Goal: Use online tool/utility: Utilize a website feature to perform a specific function

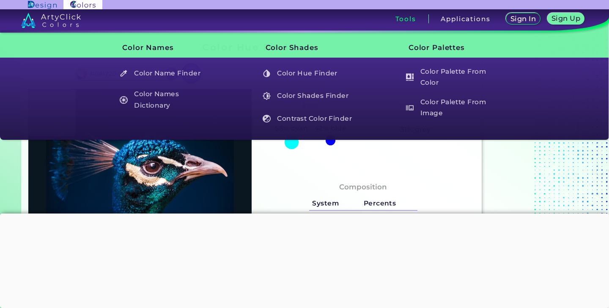
type input "#03111e"
type input "#03111E"
type input "#9e7587"
type input "#9E7587"
type input "#c4a9a8"
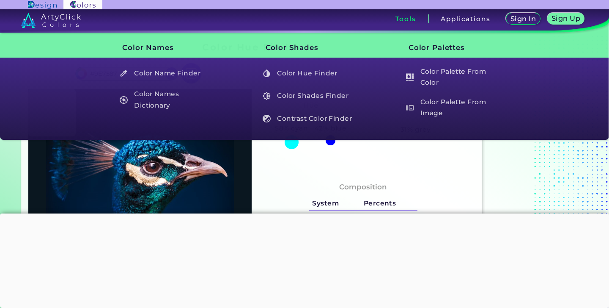
type input "#C4A9A8"
type input "#01233e"
type input "#01233E"
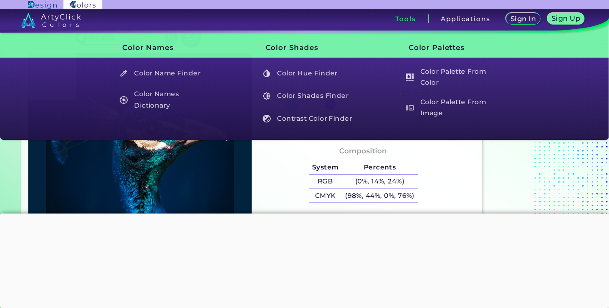
scroll to position [36, 0]
type input "#002245"
type input "#002748"
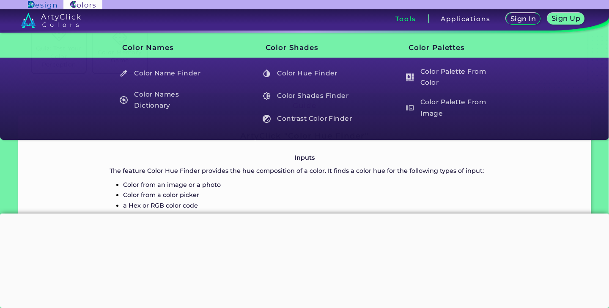
scroll to position [428, 0]
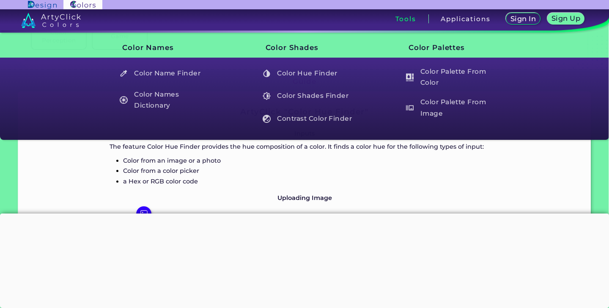
click at [301, 213] on div at bounding box center [304, 213] width 609 height 0
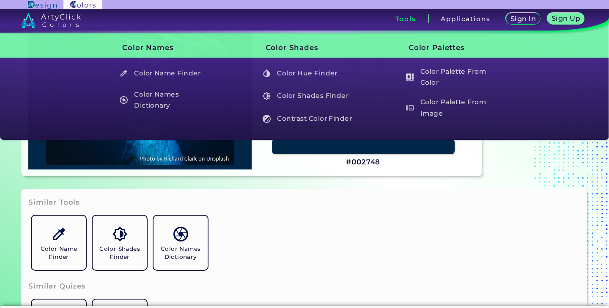
scroll to position [0, 0]
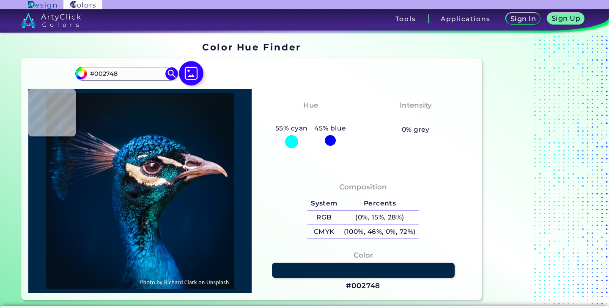
click at [191, 72] on img at bounding box center [191, 73] width 25 height 25
click at [0, 0] on input "file" at bounding box center [0, 0] width 0 height 0
click at [190, 72] on img at bounding box center [191, 73] width 25 height 25
click at [0, 0] on input "file" at bounding box center [0, 0] width 0 height 0
type input "#081319"
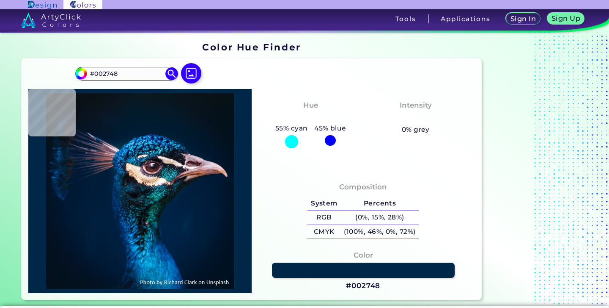
type input "#081319"
type input "#03111a"
type input "#03111A"
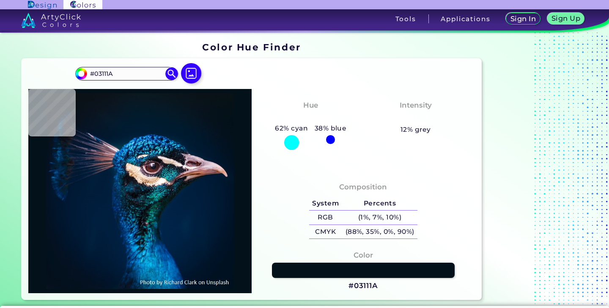
type input "#000000"
type input "#041421"
type input "#001a2e"
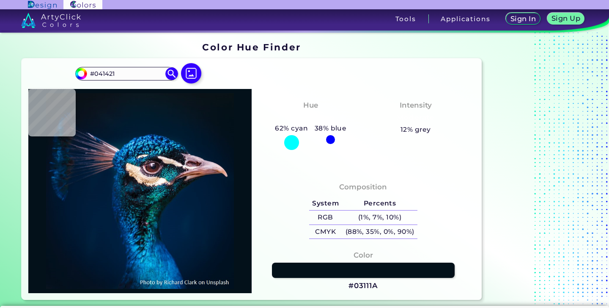
type input "#001A2E"
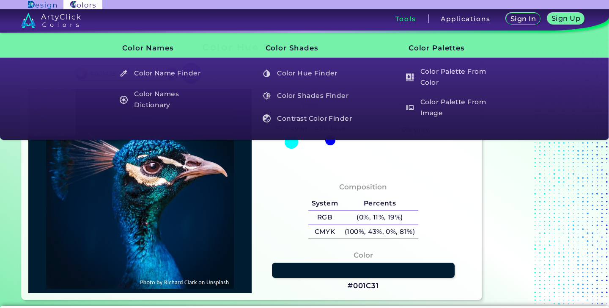
type input "#001c31"
type input "#001C31"
type input "#001b30"
type input "#001B30"
type input "#011a2e"
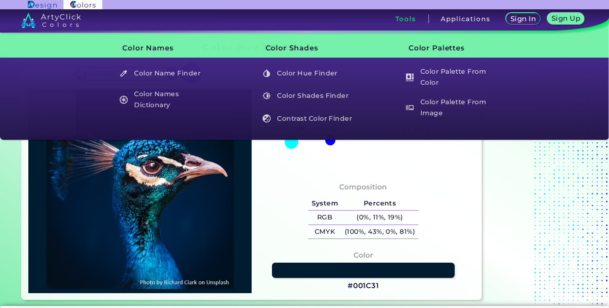
type input "#011A2E"
type input "#041a2f"
type input "#041A2F"
type input "#041a2d"
type input "#041A2D"
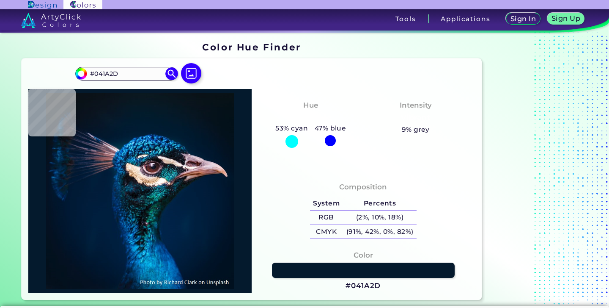
type input "#000000"
type input "#001427"
type input "#001830"
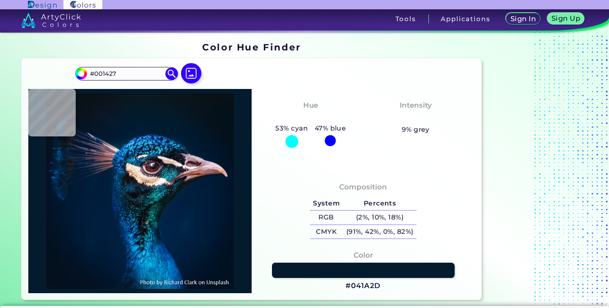
type input "#001830"
type input "#e8d7df"
type input "#E8D7DF"
type input "#00162b"
type input "#00162B"
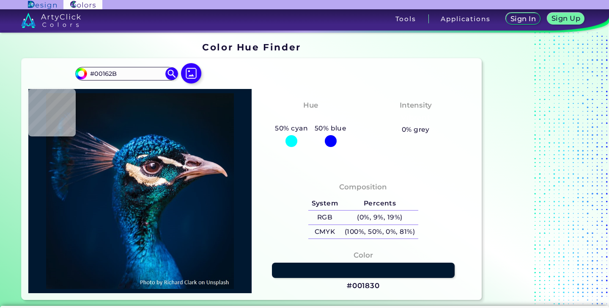
type input "#041525"
type input "#081623"
type input "#071520"
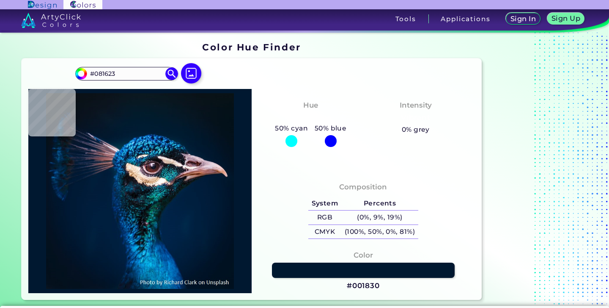
type input "#071520"
type input "#081621"
type input "#081620"
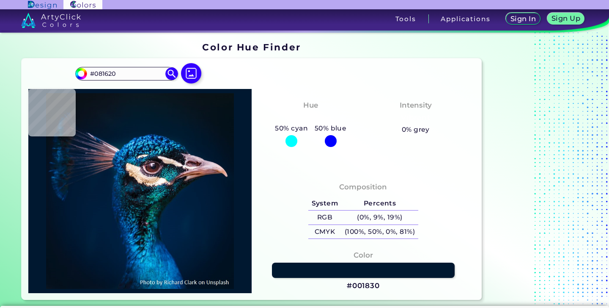
type input "#08161f"
type input "#08161F"
type input "#07151e"
type input "#07151E"
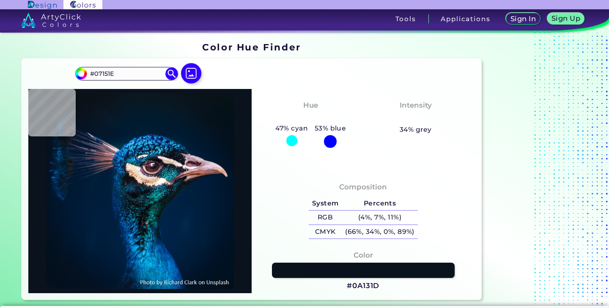
type input "#0a131d"
type input "#0A131D"
type input "#09131c"
type input "#09131C"
click at [192, 77] on img at bounding box center [191, 73] width 25 height 25
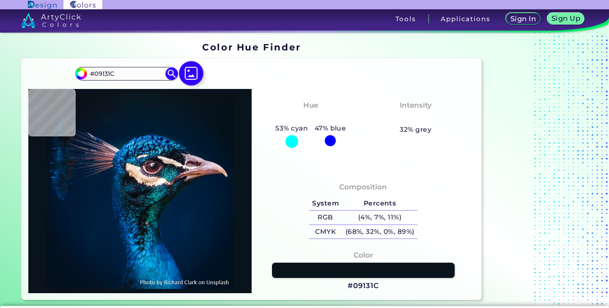
click at [0, 0] on input "file" at bounding box center [0, 0] width 0 height 0
type input "#081214"
type input "#071218"
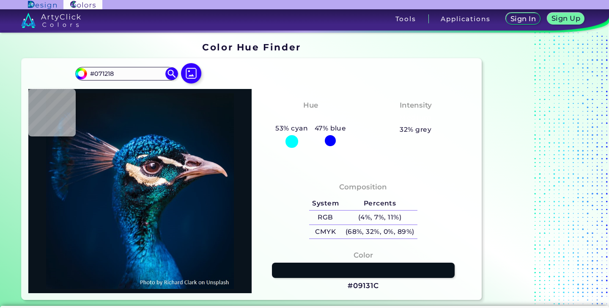
type input "#0a141d"
type input "#0A141D"
type input "#061620"
type input "#071923"
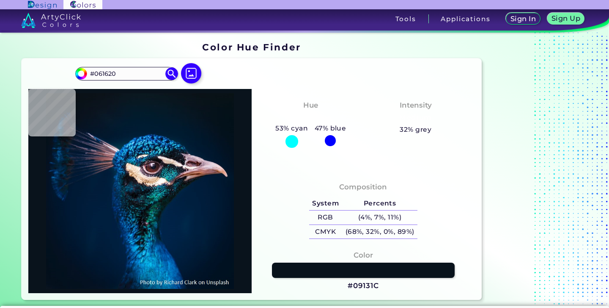
type input "#071923"
type input "#071925"
type input "#071924"
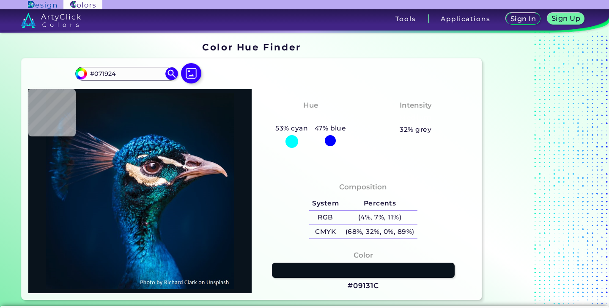
type input "#0a1821"
type input "#0A1821"
type input "#0a1820"
type input "#0A1820"
type input "#0a171f"
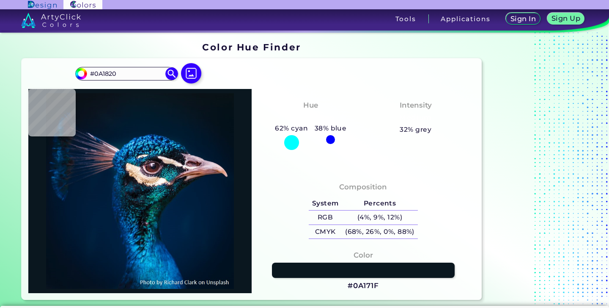
type input "#0A171F"
click at [196, 74] on img at bounding box center [191, 73] width 25 height 25
click at [0, 0] on input "file" at bounding box center [0, 0] width 0 height 0
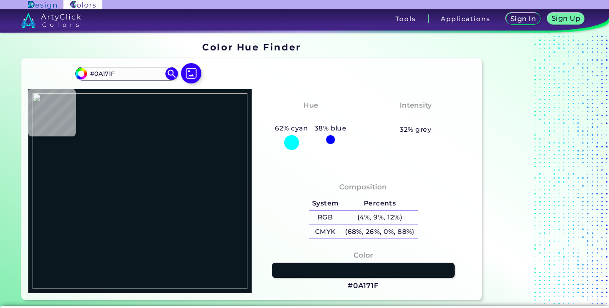
type input "#eb7c74"
type input "#EB7C74"
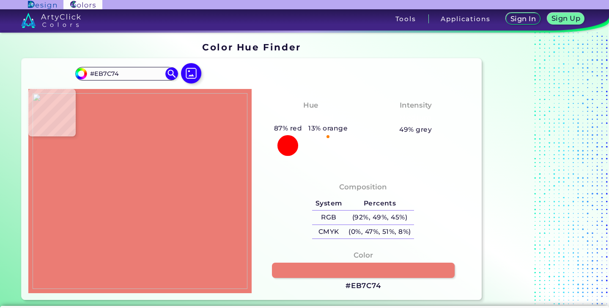
type input "#000000"
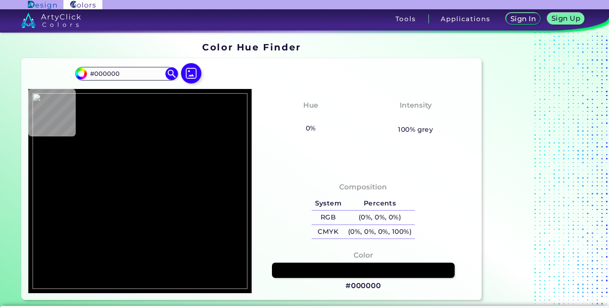
type input "#eb7c74"
type input "#EB7C74"
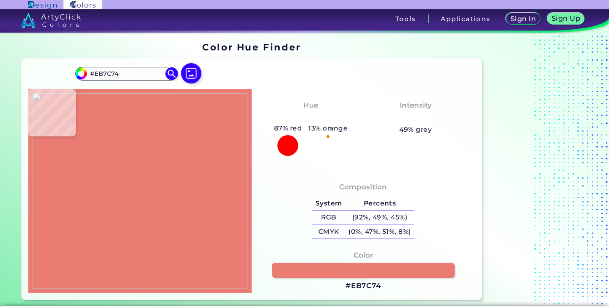
type input "#000000"
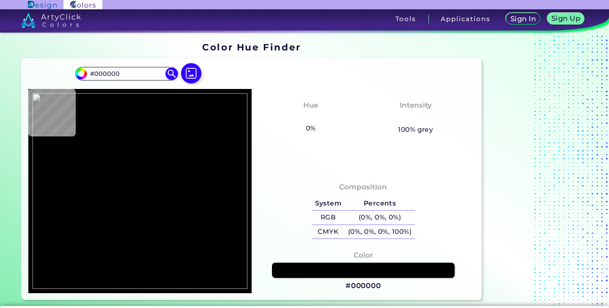
type input "#eb7c74"
type input "#EB7C74"
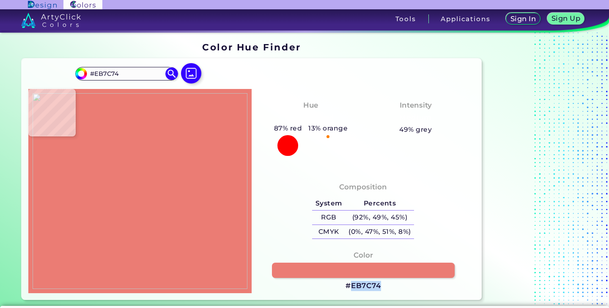
drag, startPoint x: 384, startPoint y: 284, endPoint x: 351, endPoint y: 284, distance: 33.0
click at [351, 284] on div "Color #EB7C74" at bounding box center [364, 270] width 210 height 50
copy h3 "EB7C74"
